Goal: Download file/media

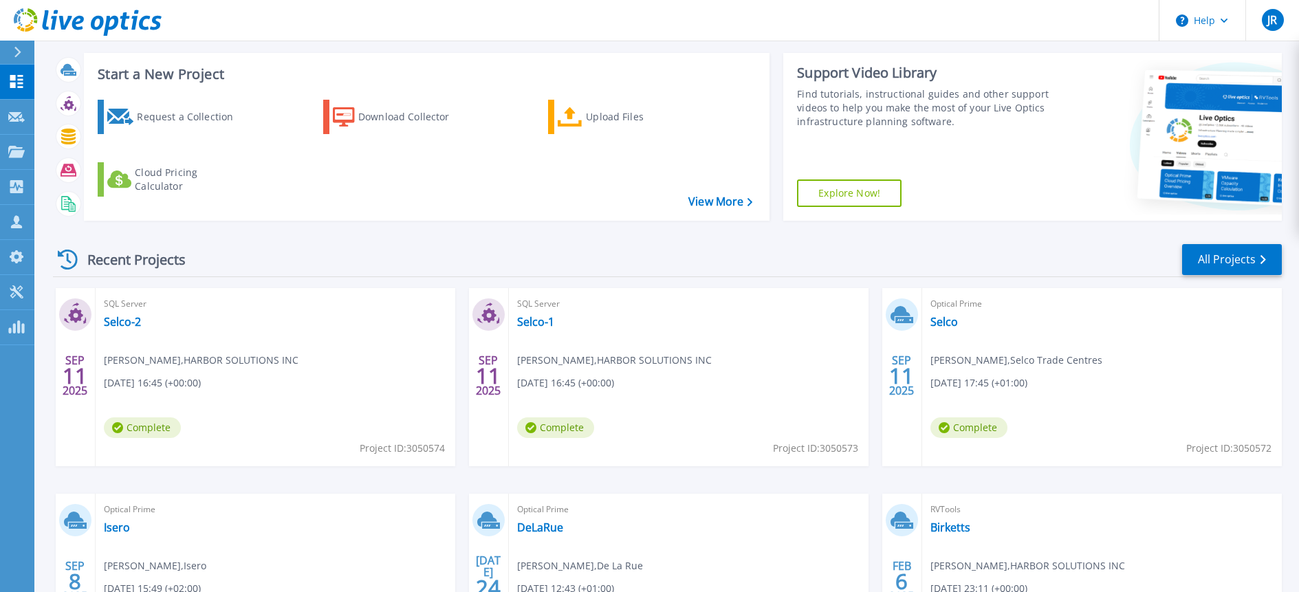
scroll to position [69, 0]
click at [1138, 400] on div "Optical Prime [PERSON_NAME] , [GEOGRAPHIC_DATA] [DATE] 17:45 (+01:00) Complete …" at bounding box center [1102, 377] width 360 height 178
click at [953, 323] on link "Selco" at bounding box center [945, 321] width 28 height 14
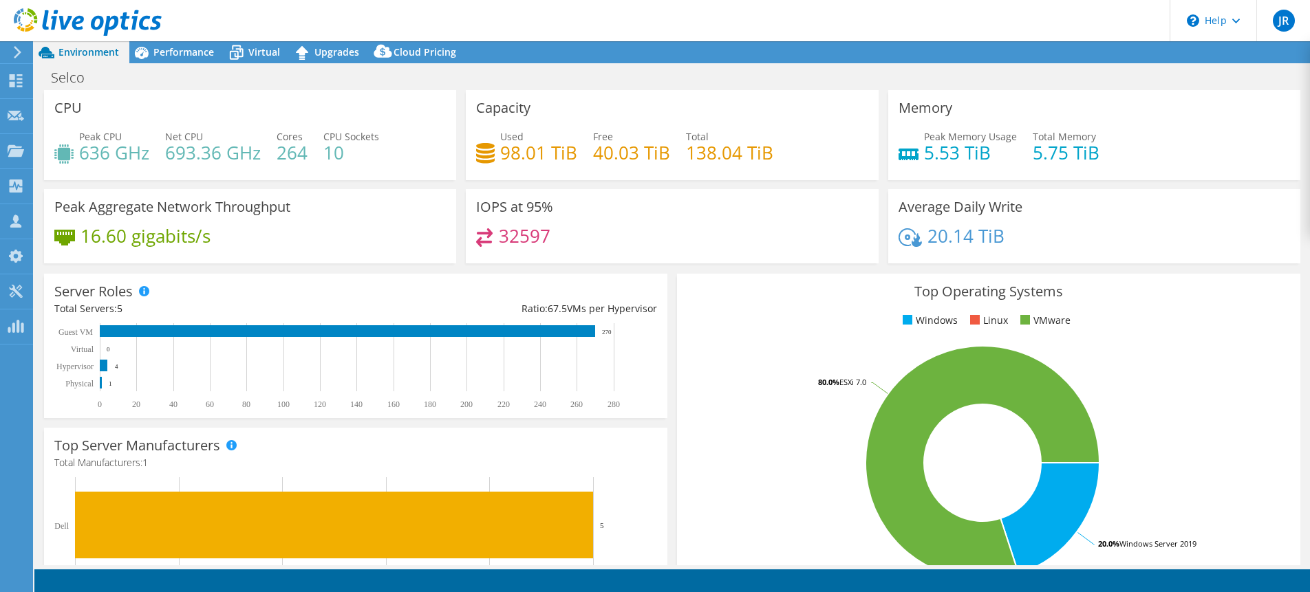
select select "USD"
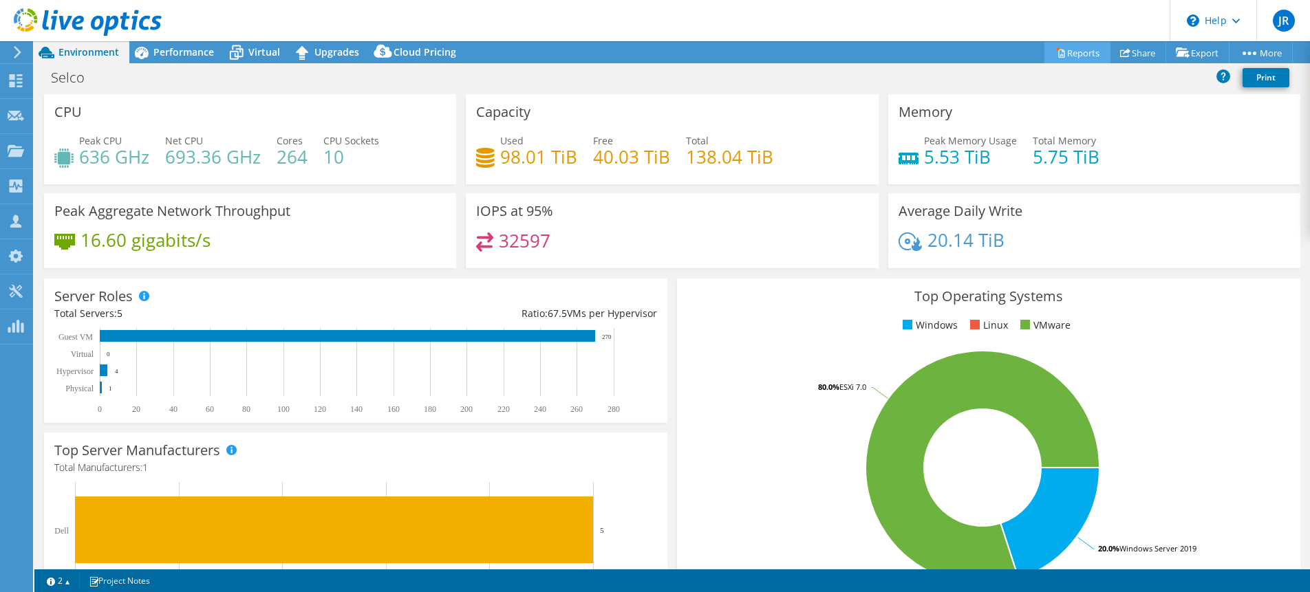
click at [1067, 54] on link "Reports" at bounding box center [1077, 52] width 66 height 21
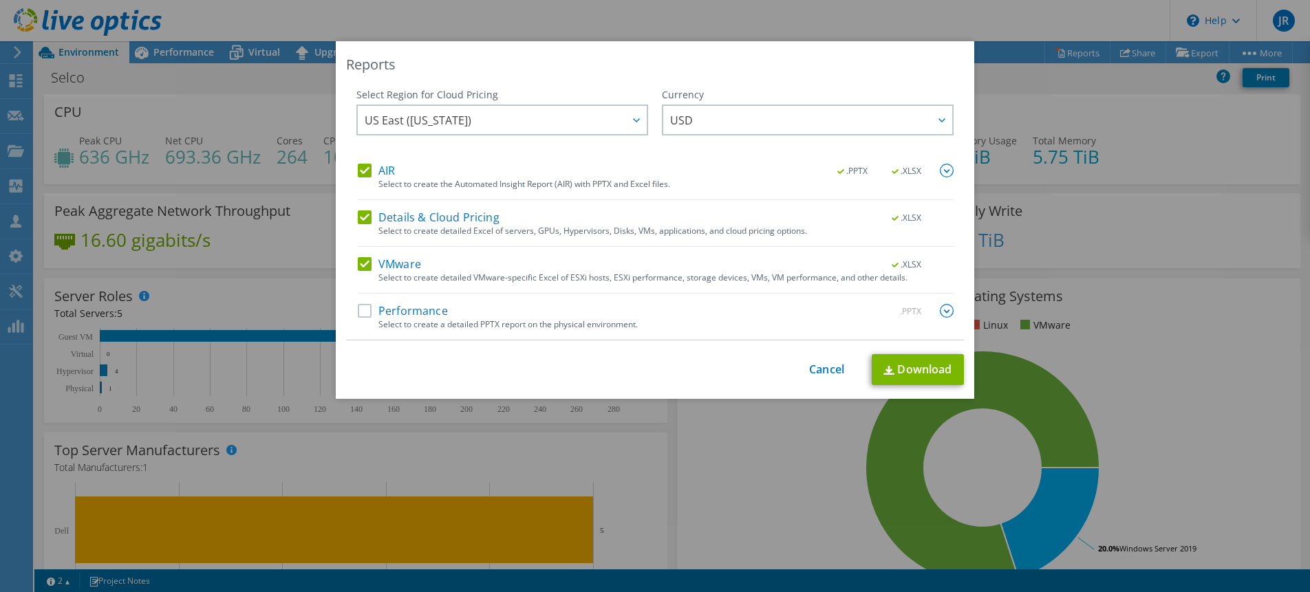
click at [360, 217] on label "Details & Cloud Pricing" at bounding box center [429, 217] width 142 height 14
click at [0, 0] on input "Details & Cloud Pricing" at bounding box center [0, 0] width 0 height 0
click at [362, 171] on label "AIR" at bounding box center [376, 171] width 37 height 14
click at [0, 0] on input "AIR" at bounding box center [0, 0] width 0 height 0
click at [926, 371] on link "Download" at bounding box center [917, 369] width 92 height 31
